Goal: Task Accomplishment & Management: Complete application form

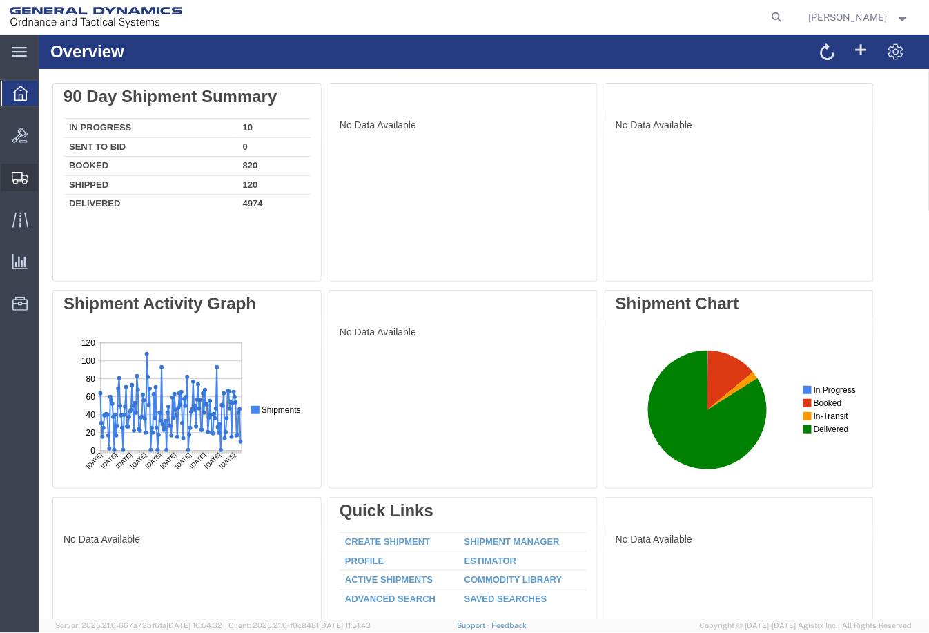
click at [0, 0] on span "Shipment Manager" at bounding box center [0, 0] width 0 height 0
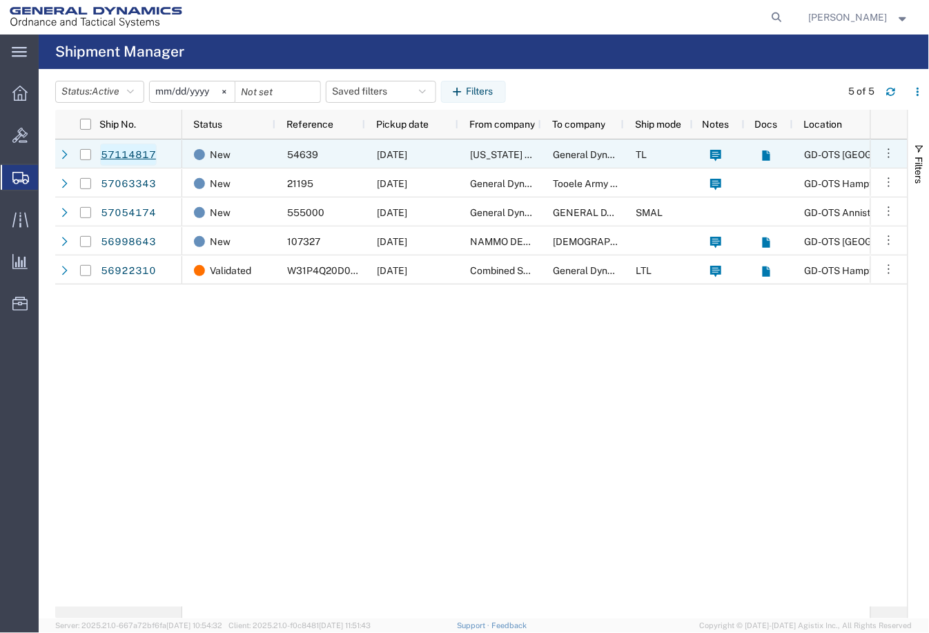
click at [149, 153] on link "57114817" at bounding box center [128, 155] width 57 height 22
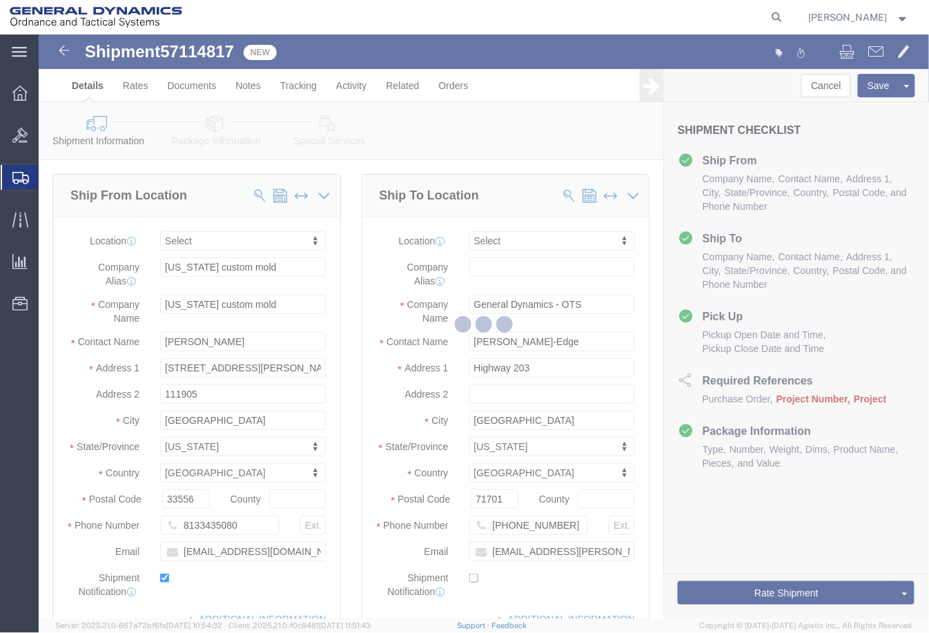
select select
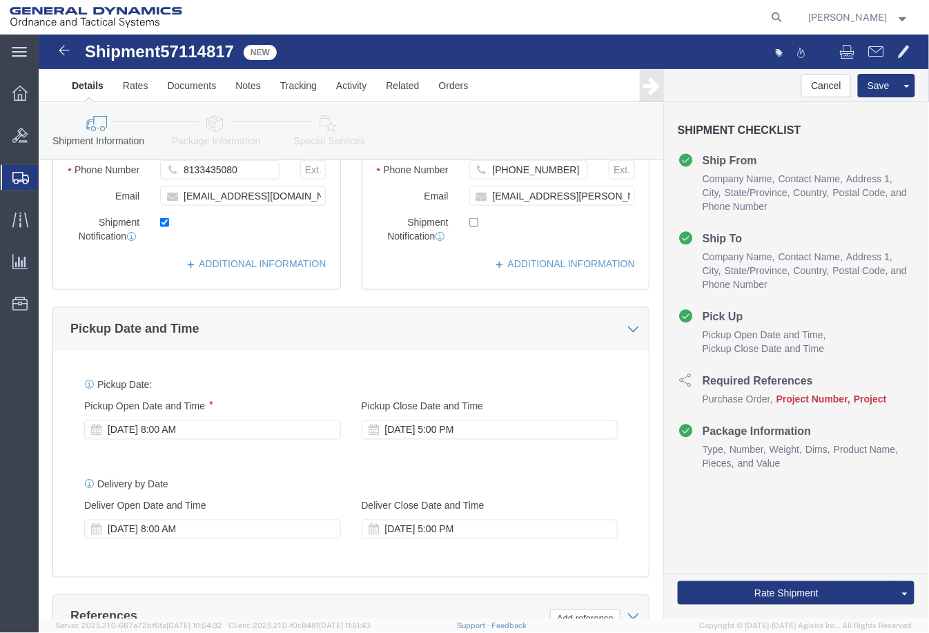
scroll to position [536, 0]
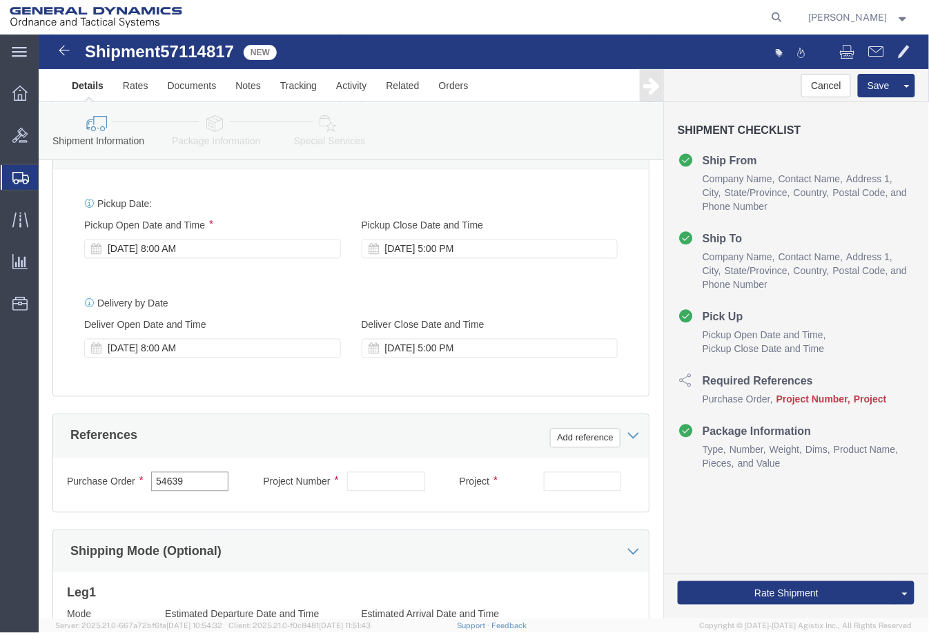
drag, startPoint x: 180, startPoint y: 456, endPoint x: 49, endPoint y: 453, distance: 131.2
click div "Purchase Order 54639"
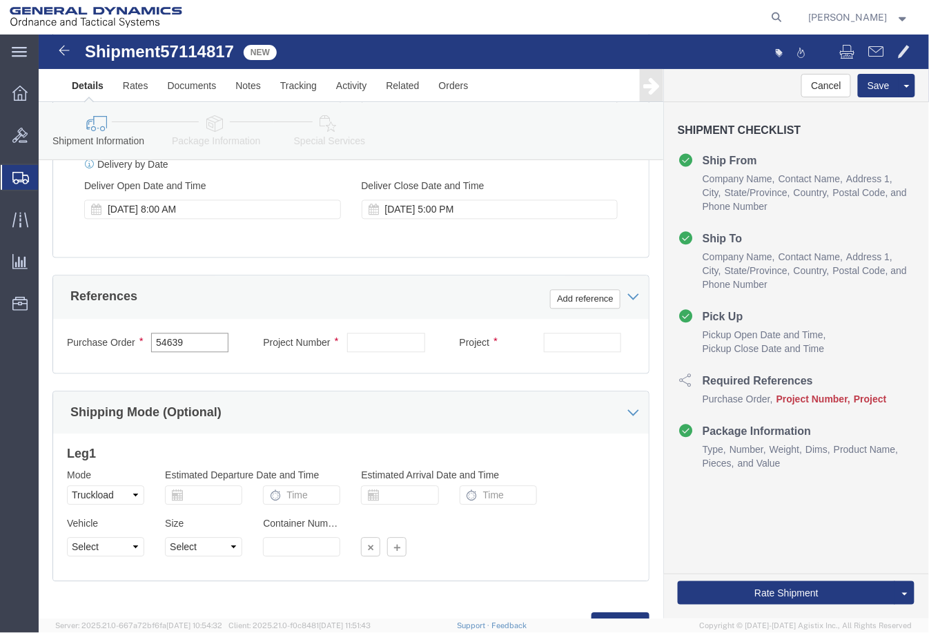
scroll to position [690, 0]
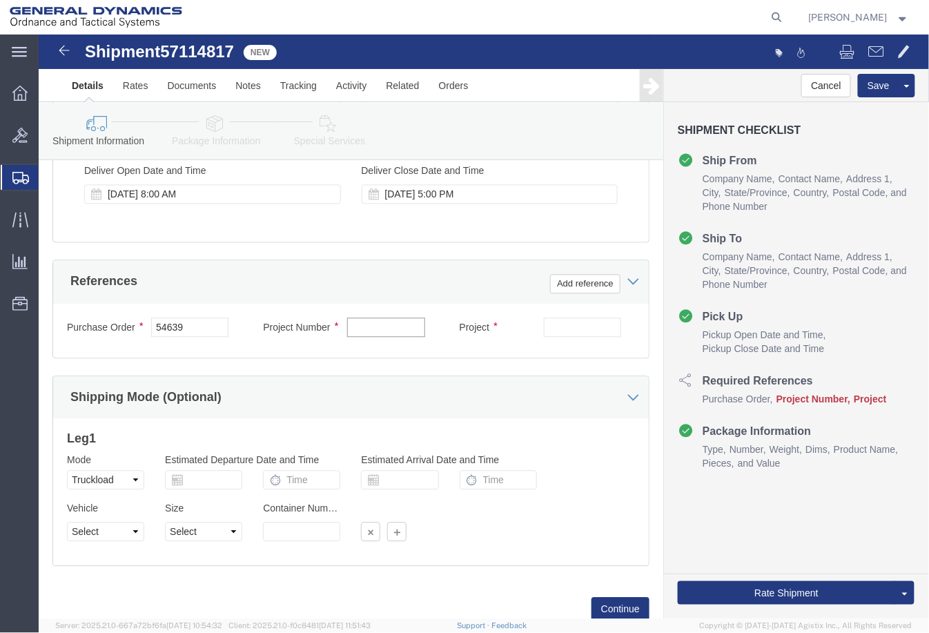
click input "text"
paste input "40100235"
type input "40100235"
click input "text"
paste input "MACS DO 5 M231-M232A2"
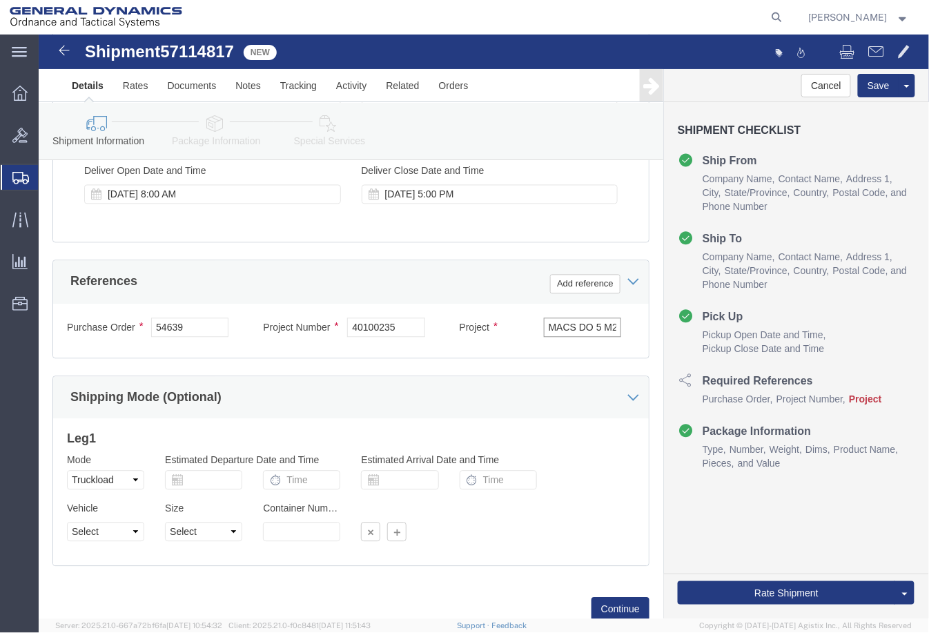
scroll to position [0, 52]
type input "MACS DO 5 M231-M232A2"
click select "Select 1-Ton (PSS) 10 Wheel 10 Yard Dump Truck 20 Yard Dump Truck Bobtail Botto…"
select select "BXVN"
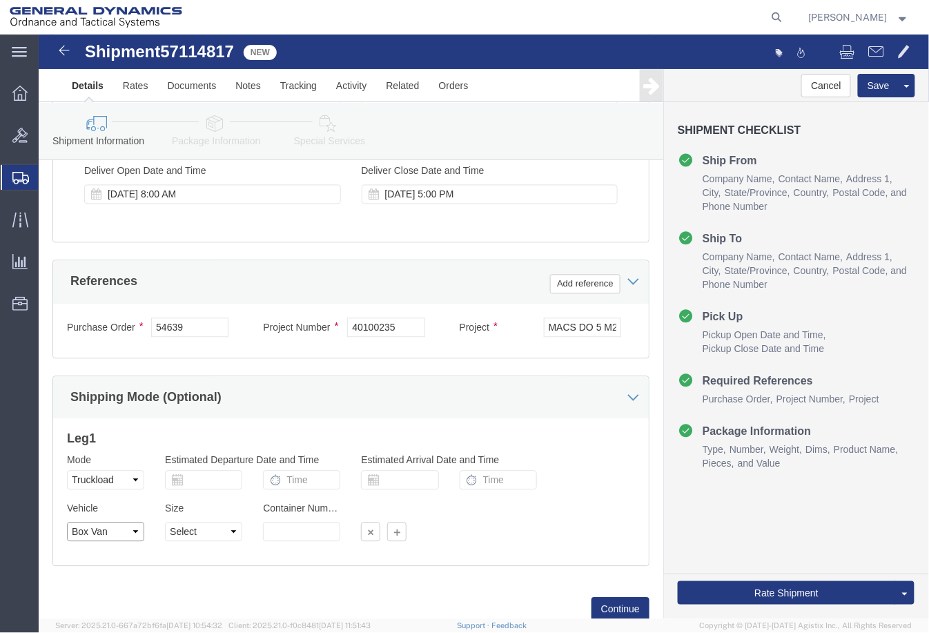
click select "Select 1-Ton (PSS) 10 Wheel 10 Yard Dump Truck 20 Yard Dump Truck Bobtail Botto…"
click select "Select 28 Feet 53 Feet 20 Feet 40 Feet 35 Feet 48 Feet"
select select "53FT"
click select "Select 28 Feet 53 Feet 20 Feet 40 Feet 35 Feet 48 Feet"
click div "Vehicle Select 1-Ton (PSS) 10 Wheel 10 Yard Dump Truck 20 Yard Dump Truck Bobta…"
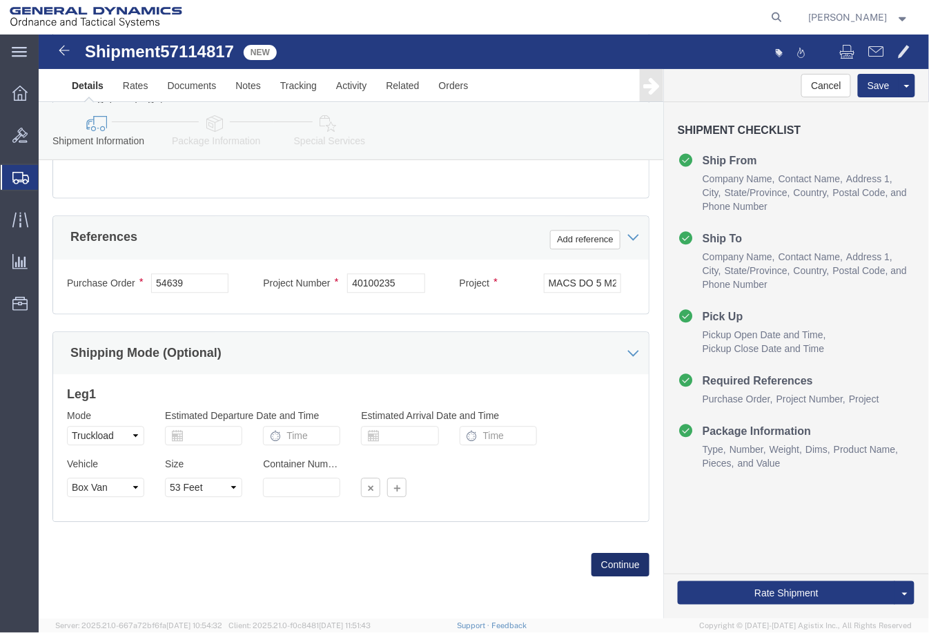
click button "Continue"
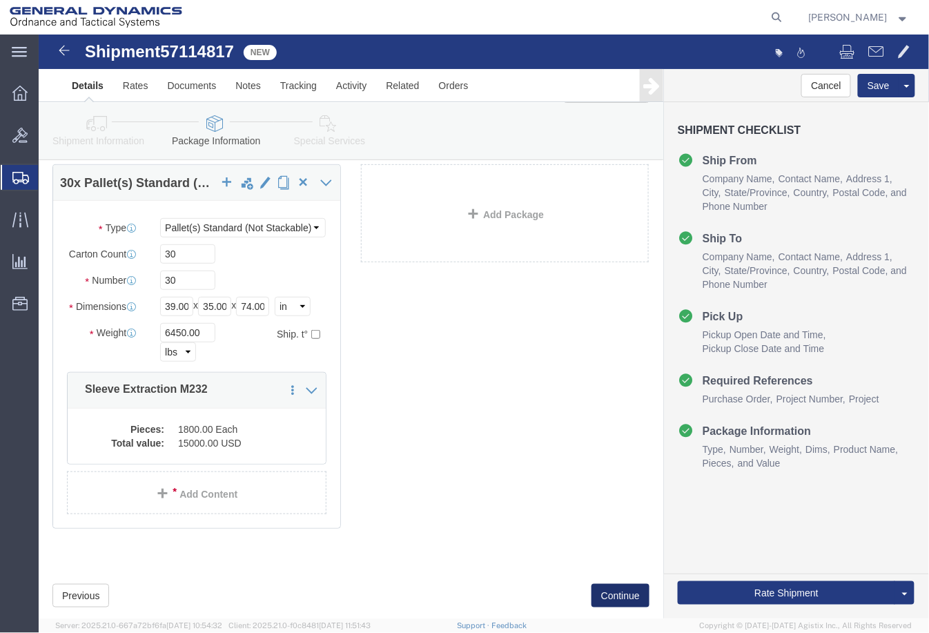
scroll to position [99, 0]
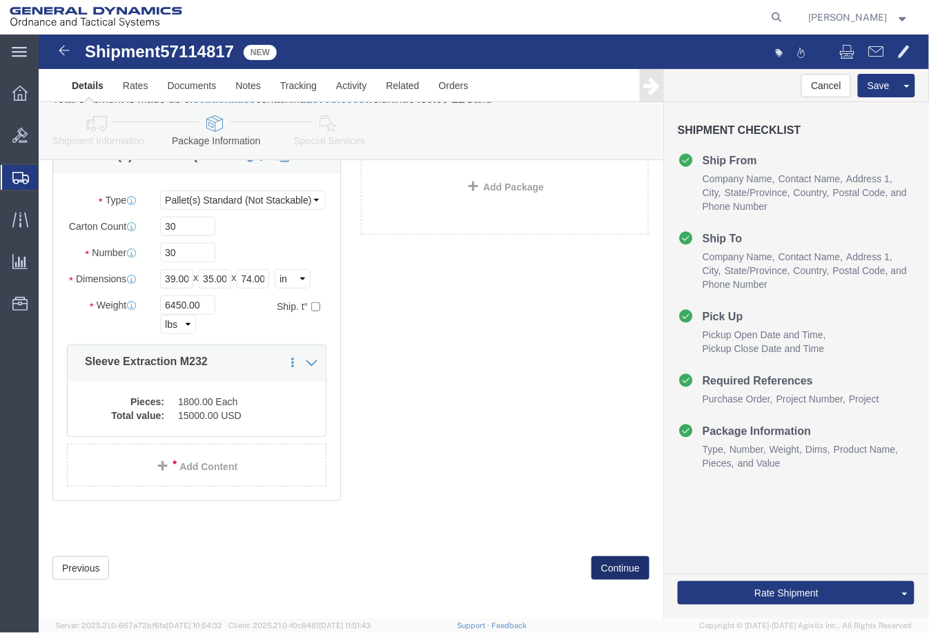
click button "Continue"
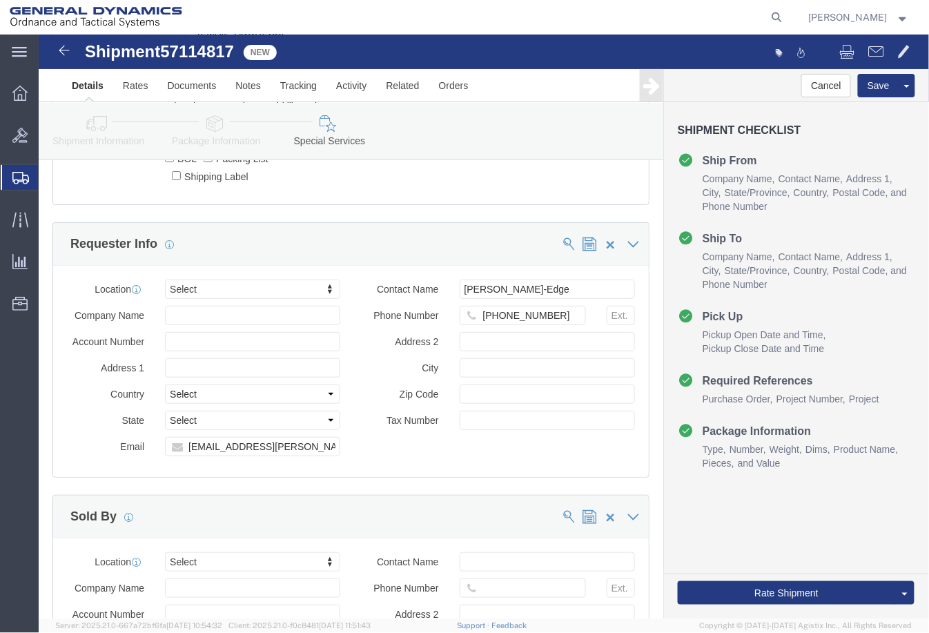
scroll to position [1380, 0]
drag, startPoint x: 277, startPoint y: 402, endPoint x: 108, endPoint y: 403, distance: 169.1
click div "Email [EMAIL_ADDRESS][PERSON_NAME][DOMAIN_NAME], [PERSON_NAME][DOMAIN_NAME][EMA…"
type input "[PERSON_NAME][EMAIL_ADDRESS][DOMAIN_NAME]"
click div "Location Select Select My Profile Location GD-OTS [GEOGRAPHIC_DATA] (Commerce) …"
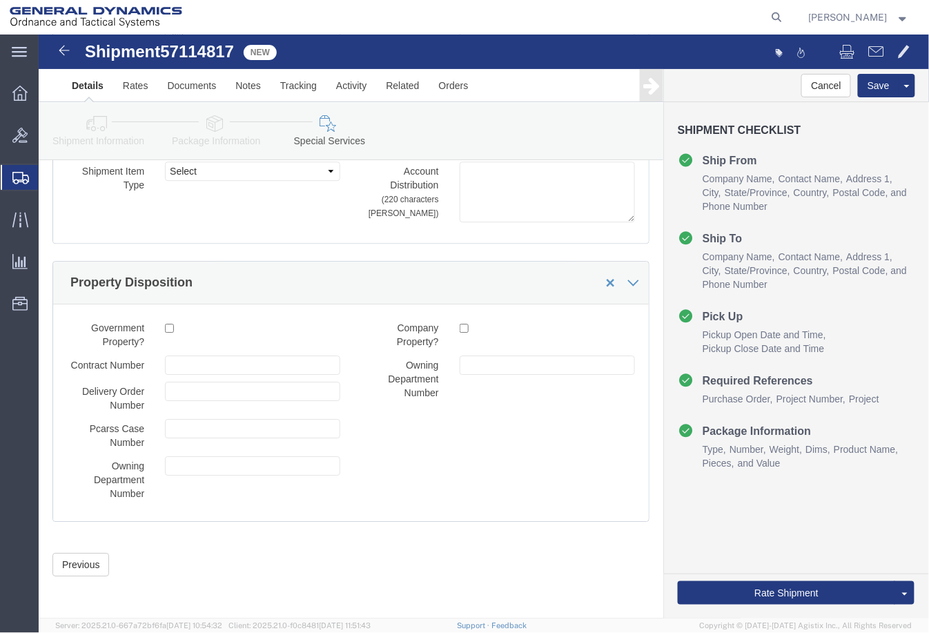
scroll to position [2383, 0]
click button "Rate Shipment"
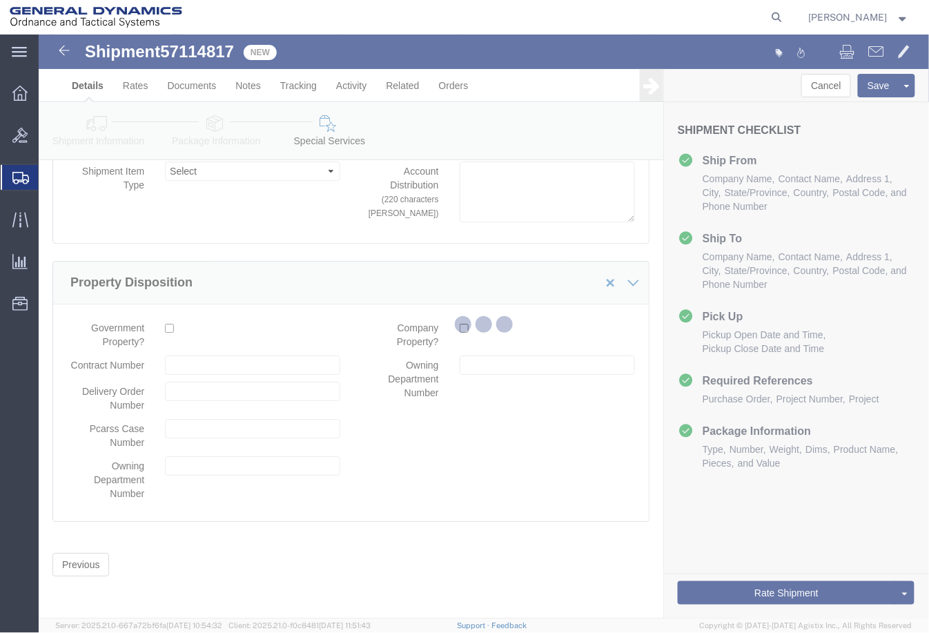
scroll to position [0, 0]
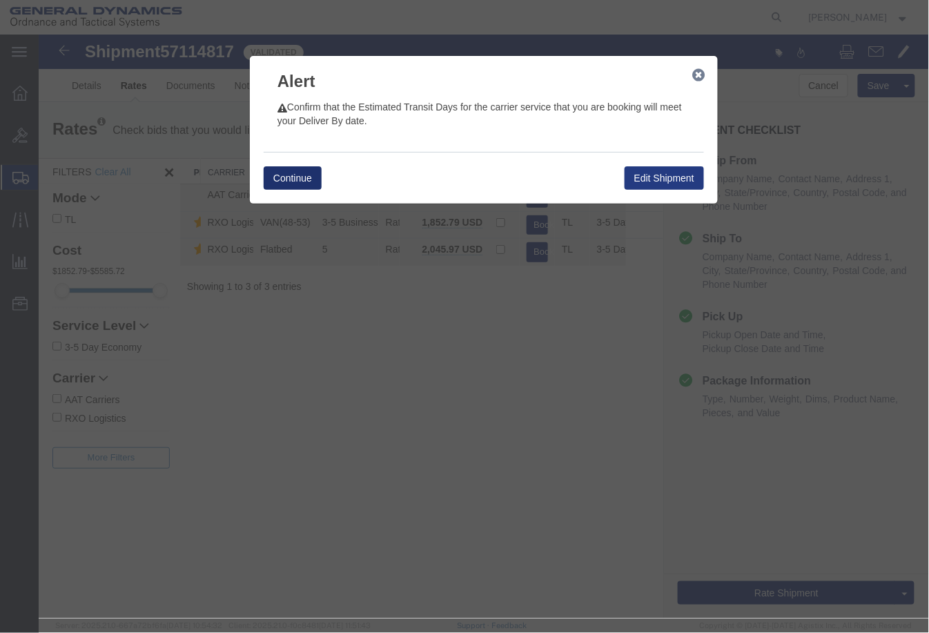
click at [294, 167] on button "Continue" at bounding box center [292, 177] width 58 height 23
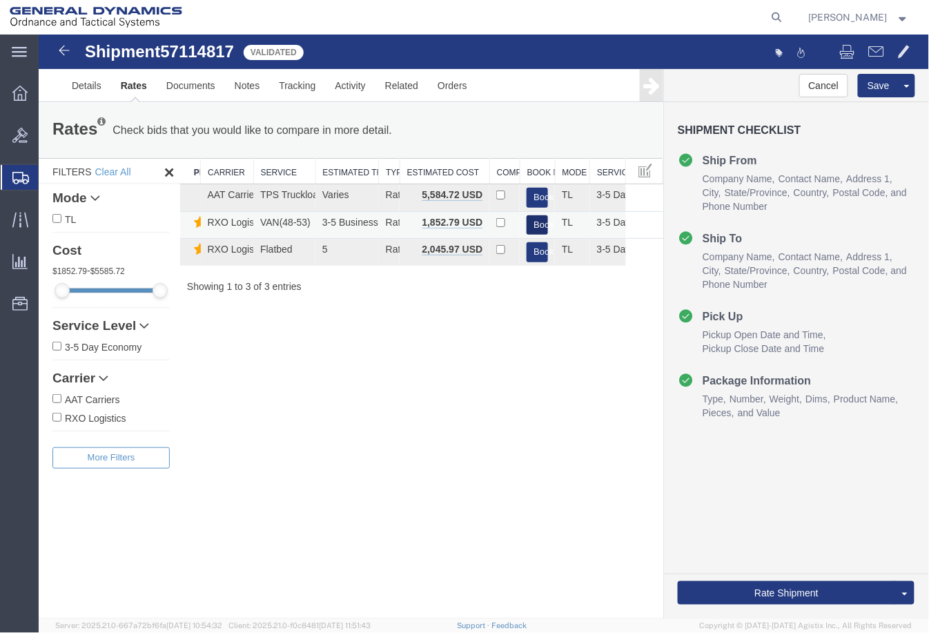
click at [542, 225] on button "Book" at bounding box center [536, 225] width 21 height 20
